Goal: Register for event/course

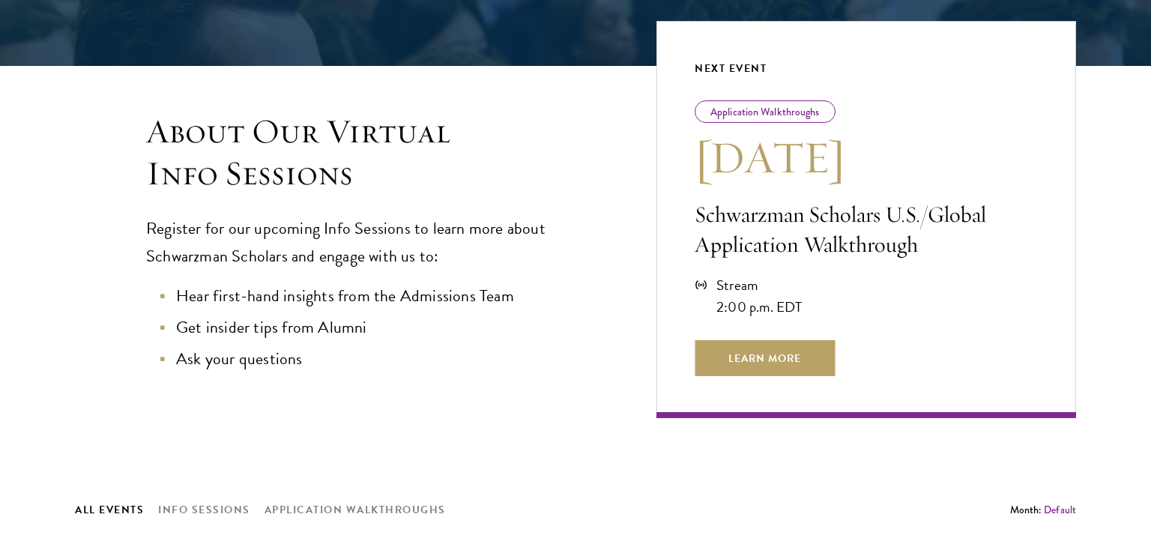
scroll to position [339, 0]
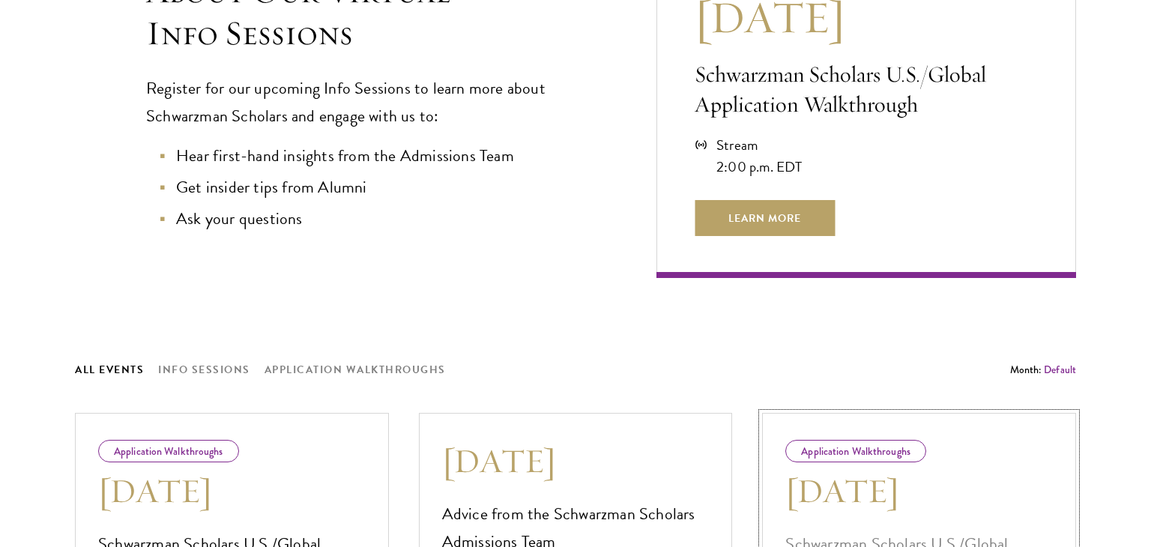
scroll to position [481, 0]
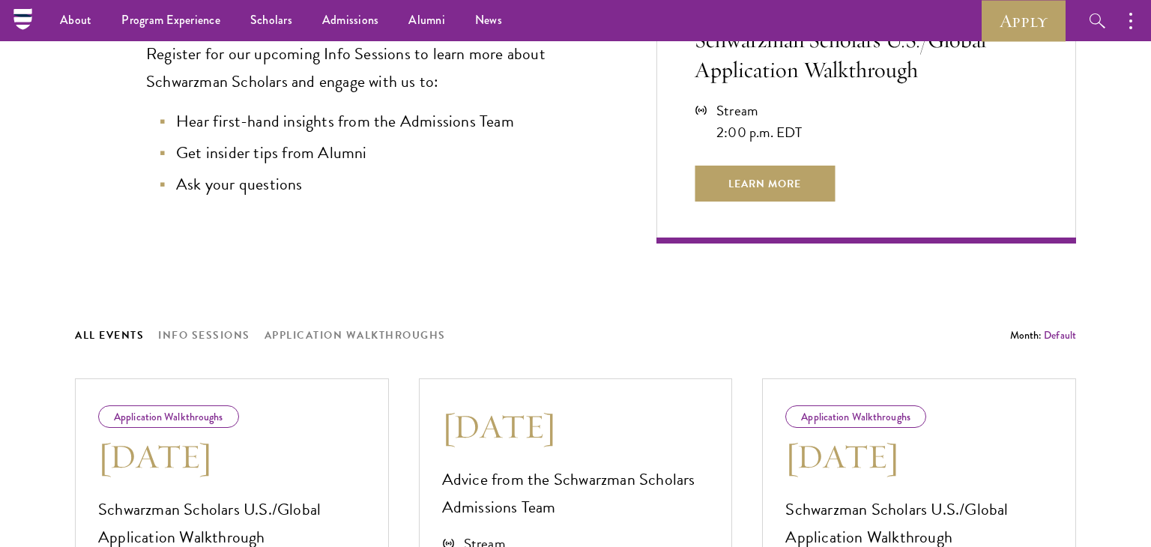
scroll to position [493, 0]
click at [647, 530] on div "Sep 3 Advice from the Schwarzman Scholars Admissions Team Stream 11:00 a.m. EDT…" at bounding box center [576, 539] width 314 height 323
click at [647, 532] on div "Stream 11:00 a.m. EDT" at bounding box center [576, 553] width 268 height 43
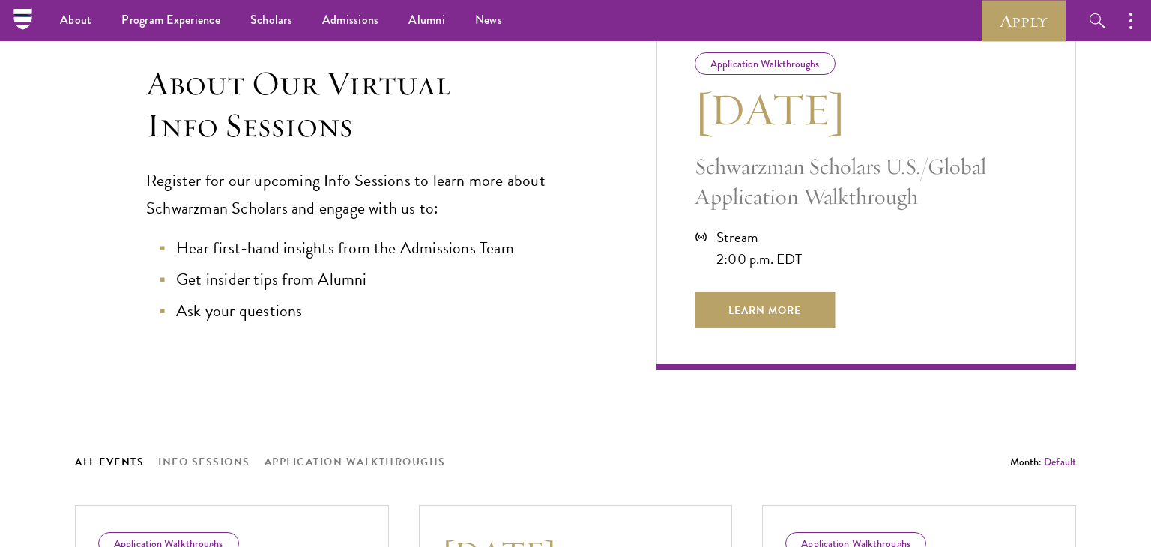
scroll to position [343, 0]
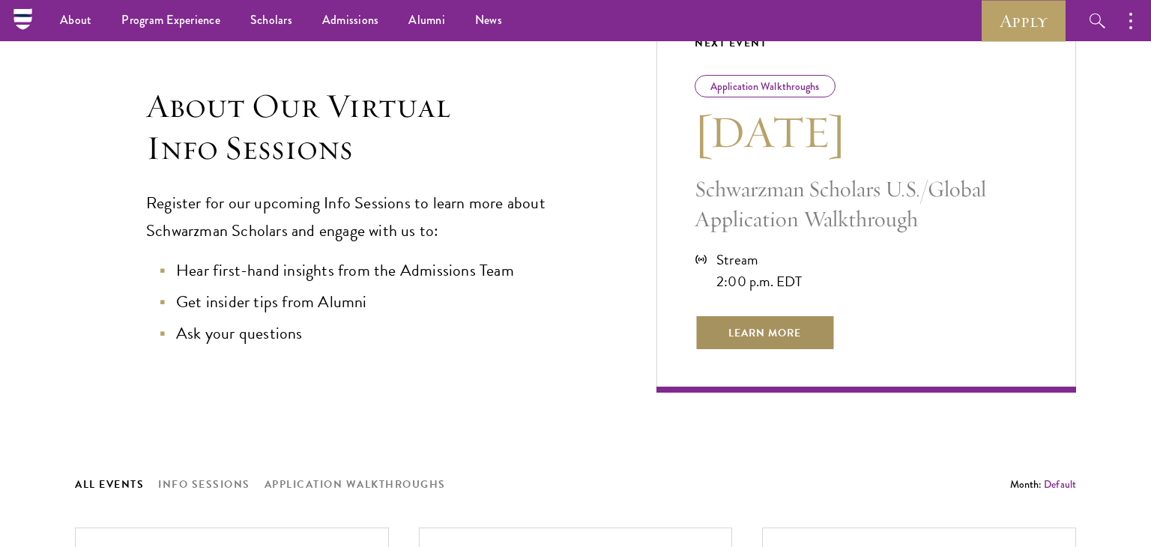
click at [713, 338] on span "Learn More" at bounding box center [765, 333] width 140 height 36
